Goal: Information Seeking & Learning: Learn about a topic

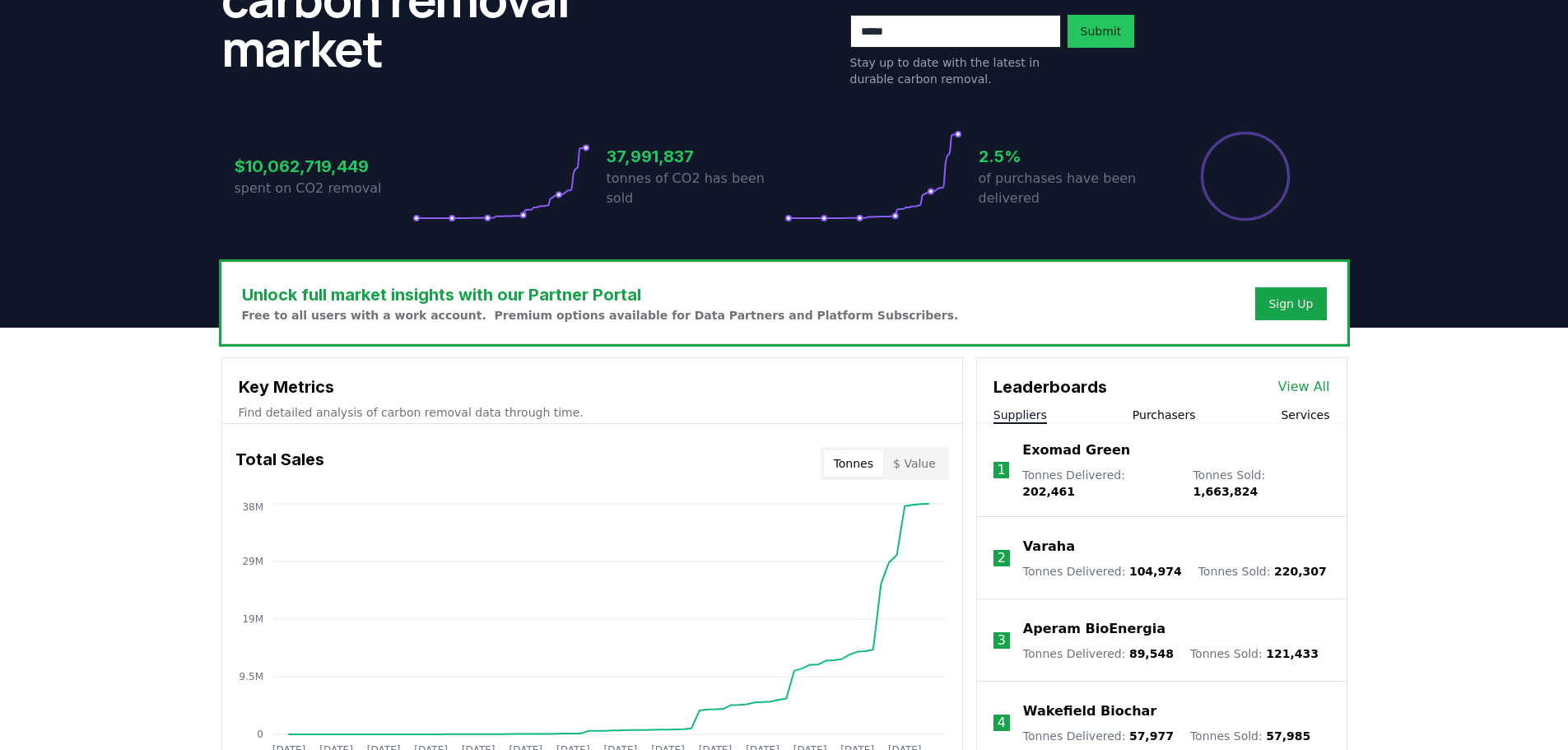
scroll to position [494, 0]
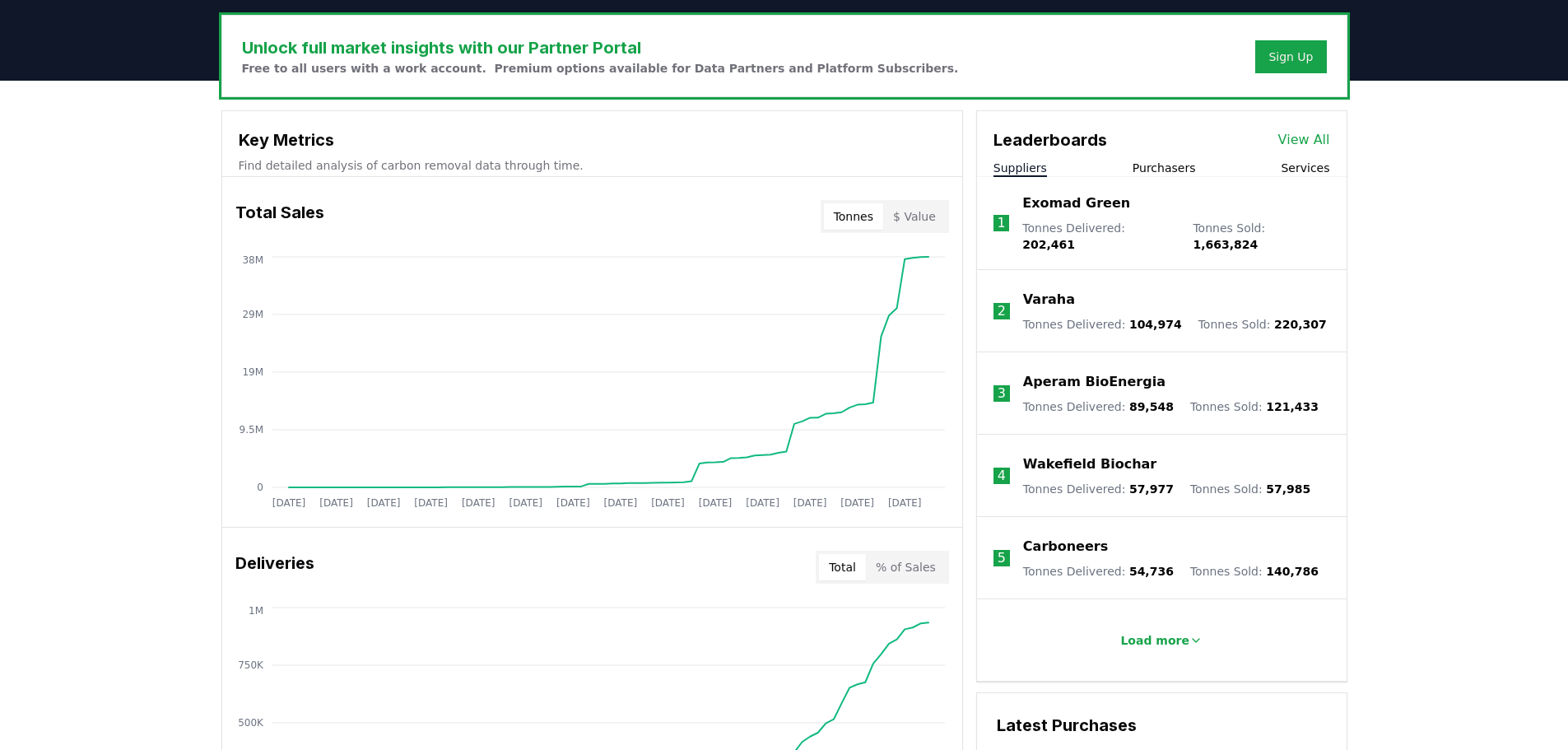
click at [1060, 455] on p "Wakefield Biochar" at bounding box center [1090, 464] width 134 height 20
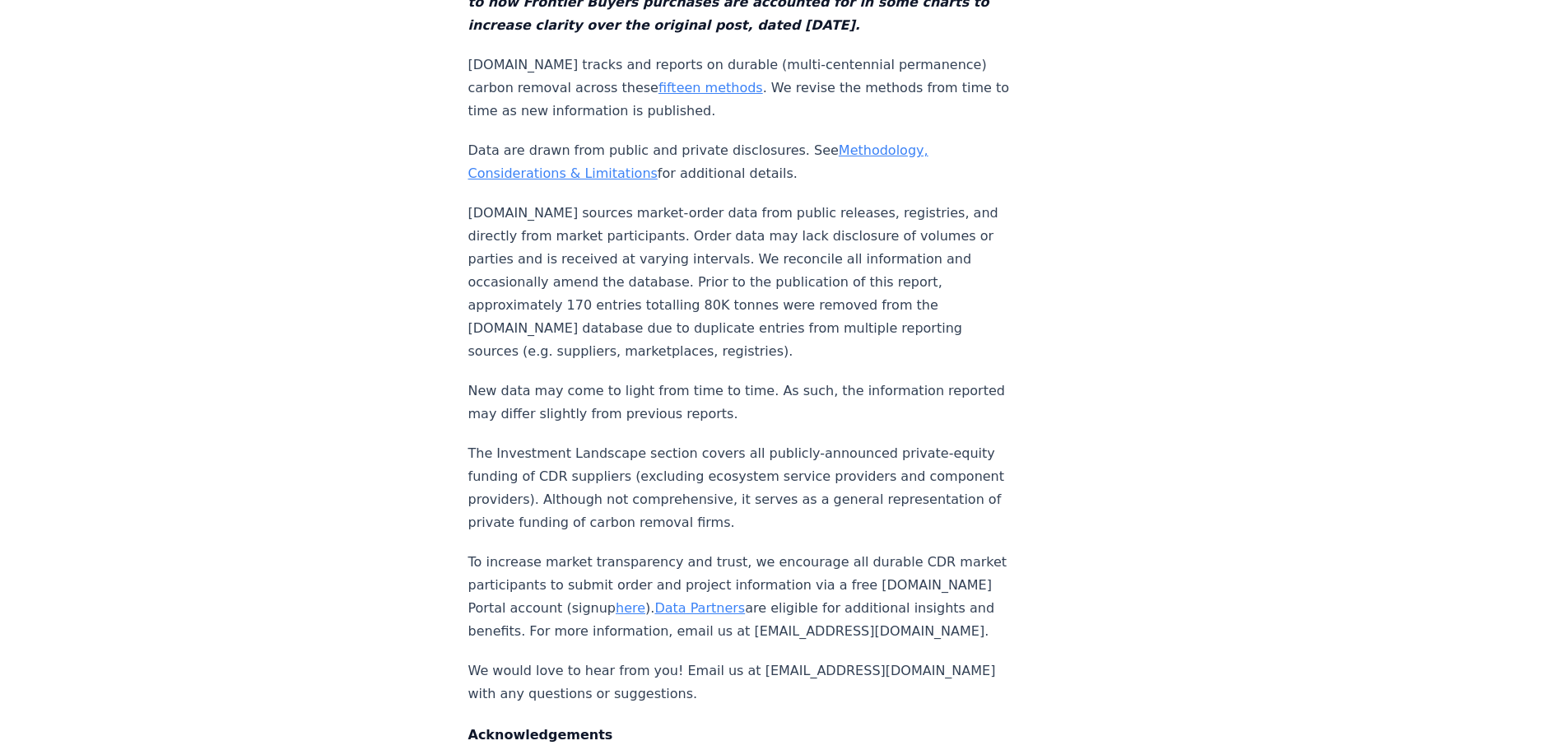
scroll to position [16907, 0]
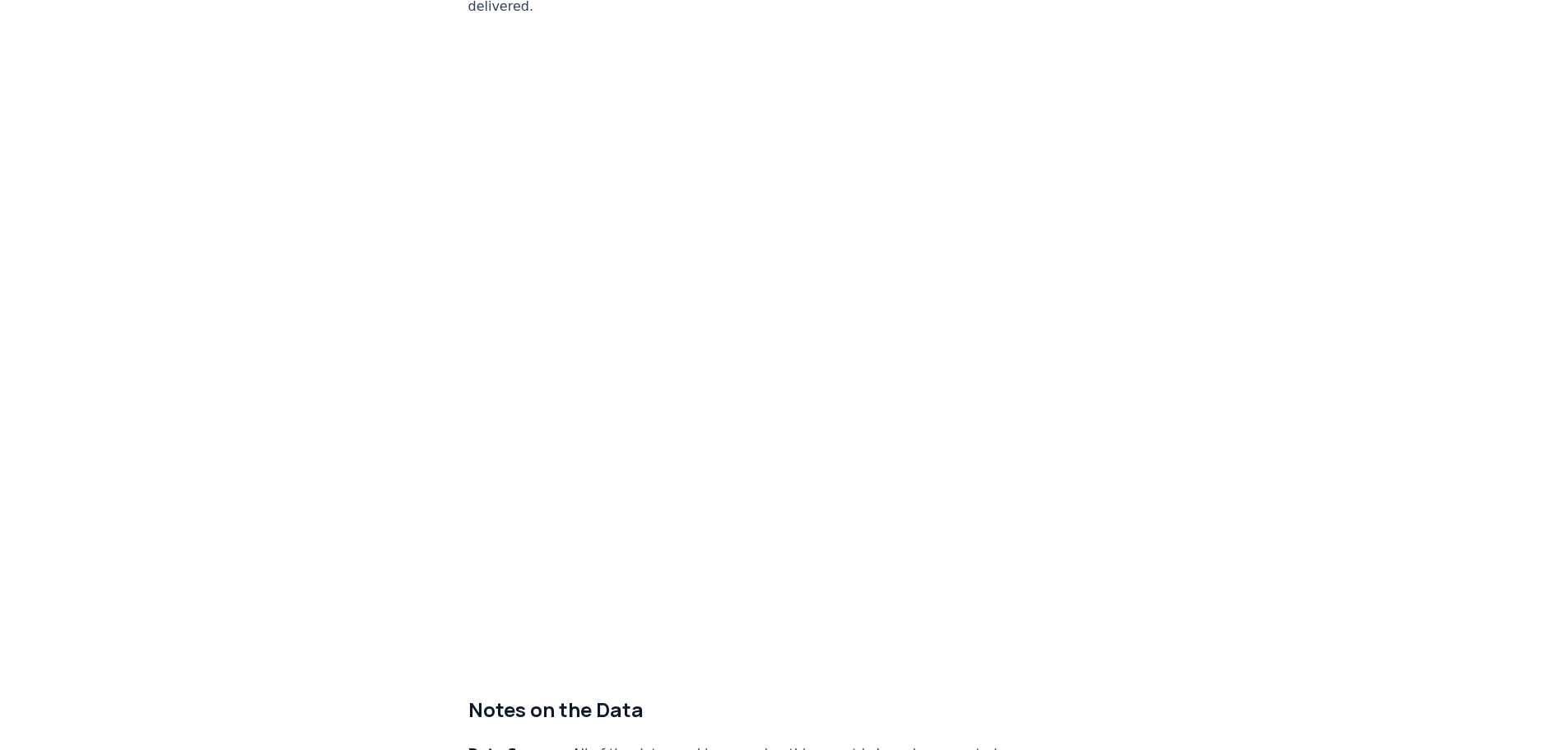
scroll to position [9962, 0]
